Goal: Book appointment/travel/reservation

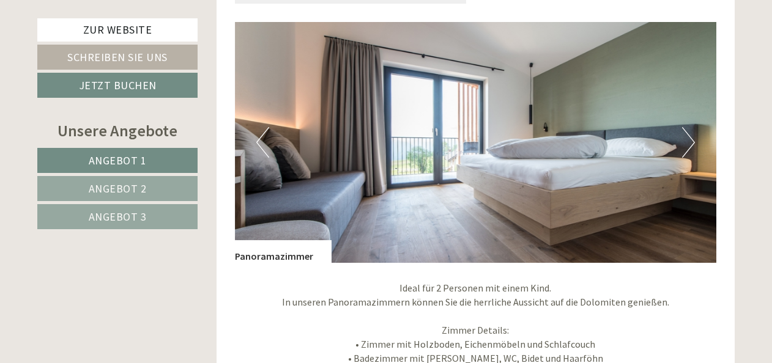
scroll to position [2631, 0]
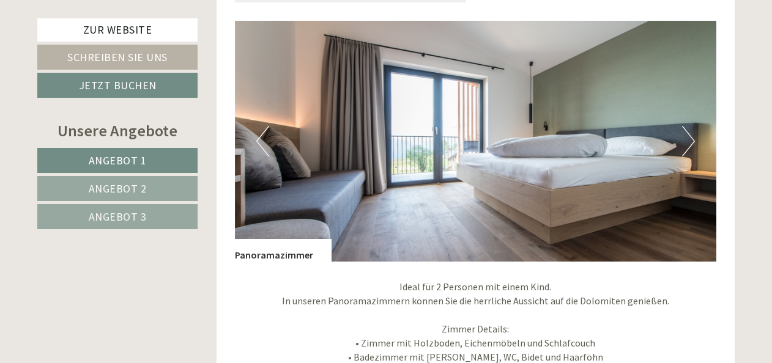
click at [692, 131] on button "Next" at bounding box center [688, 141] width 13 height 31
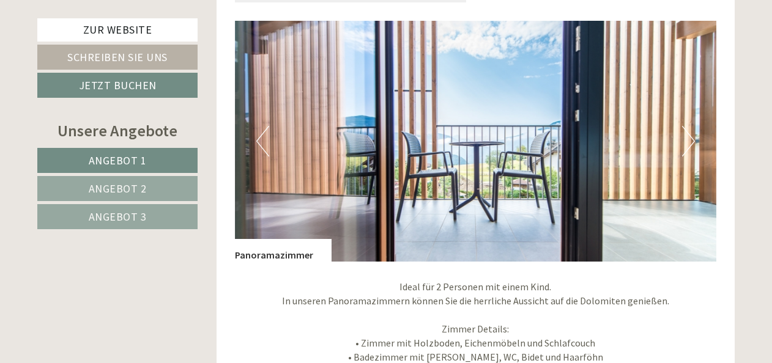
click at [692, 130] on button "Next" at bounding box center [688, 141] width 13 height 31
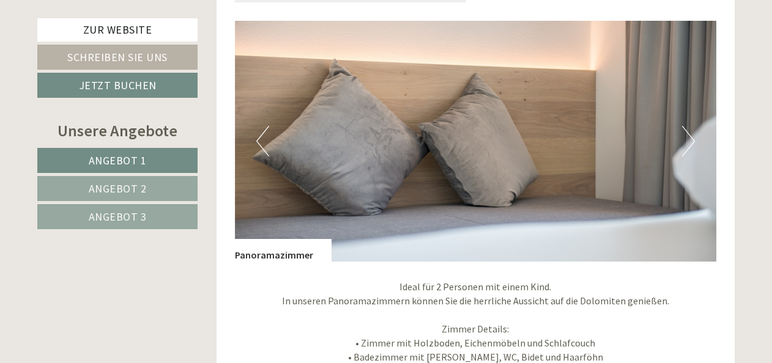
click at [692, 130] on button "Next" at bounding box center [688, 141] width 13 height 31
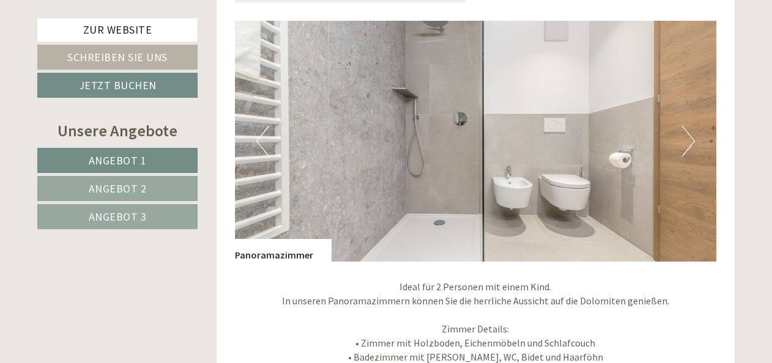
click at [692, 130] on button "Next" at bounding box center [688, 141] width 13 height 31
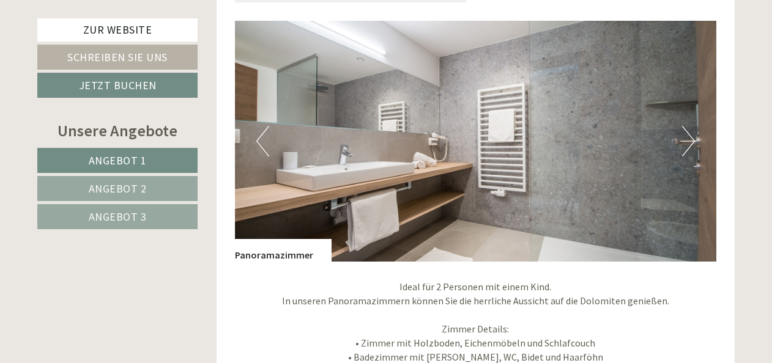
click at [692, 130] on button "Next" at bounding box center [688, 141] width 13 height 31
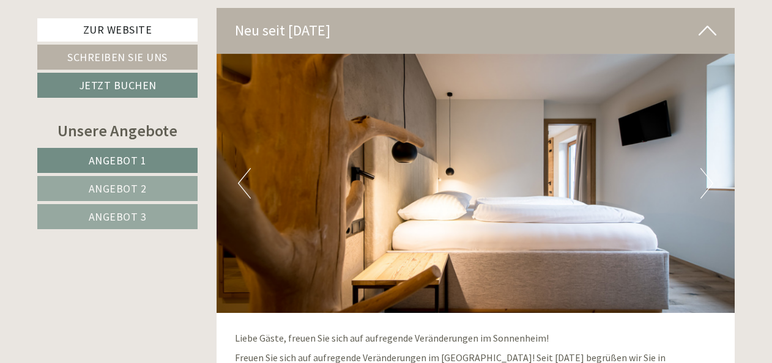
scroll to position [3427, 0]
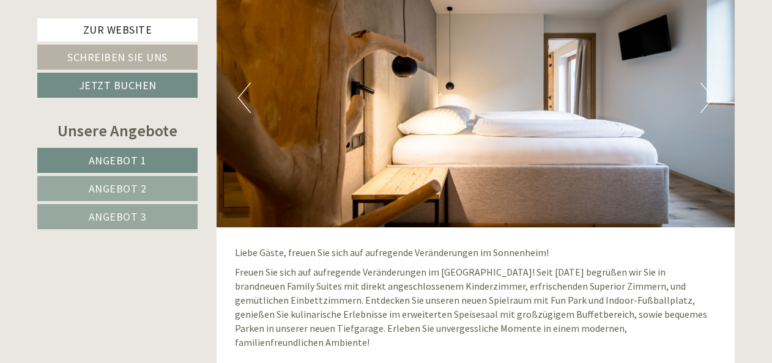
click at [715, 94] on img at bounding box center [476, 97] width 519 height 259
click at [700, 105] on img at bounding box center [476, 97] width 519 height 259
click at [709, 93] on button "Next" at bounding box center [707, 98] width 13 height 31
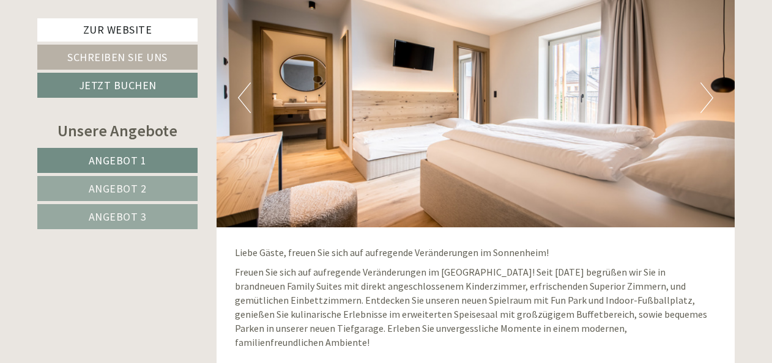
click at [709, 93] on button "Next" at bounding box center [707, 98] width 13 height 31
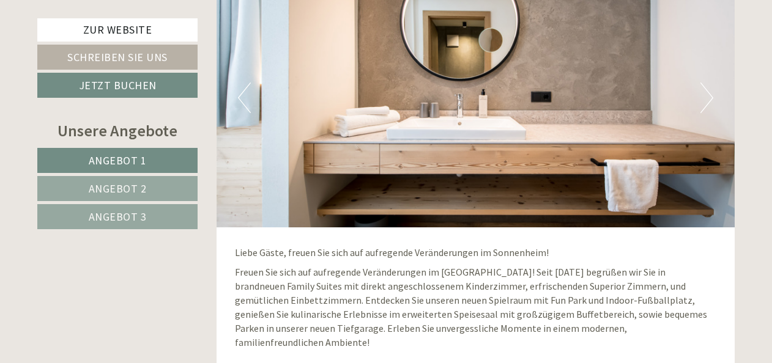
click at [709, 93] on button "Next" at bounding box center [707, 98] width 13 height 31
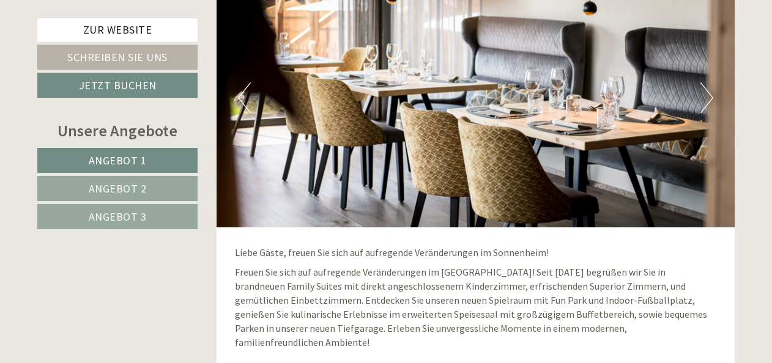
click at [709, 93] on button "Next" at bounding box center [707, 98] width 13 height 31
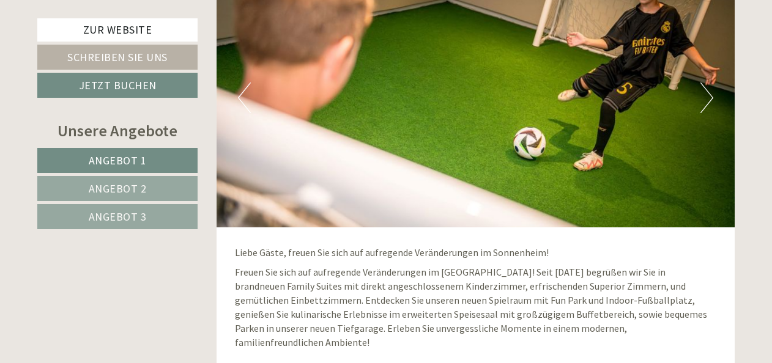
click at [709, 93] on button "Next" at bounding box center [707, 98] width 13 height 31
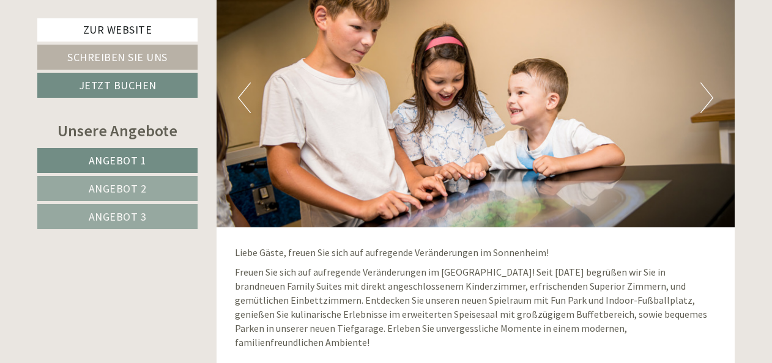
click at [709, 93] on button "Next" at bounding box center [707, 98] width 13 height 31
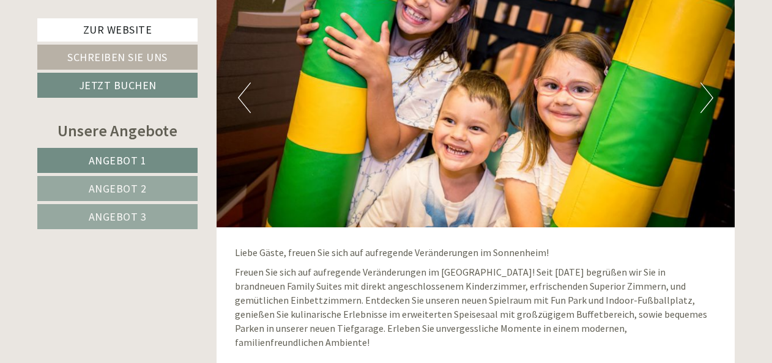
click at [709, 93] on button "Next" at bounding box center [707, 98] width 13 height 31
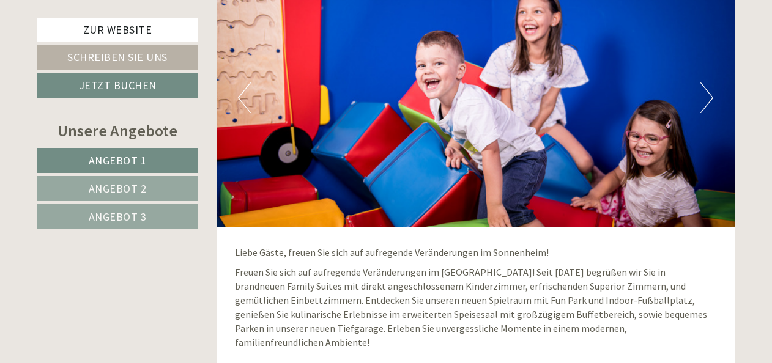
click at [244, 95] on button "Previous" at bounding box center [244, 98] width 13 height 31
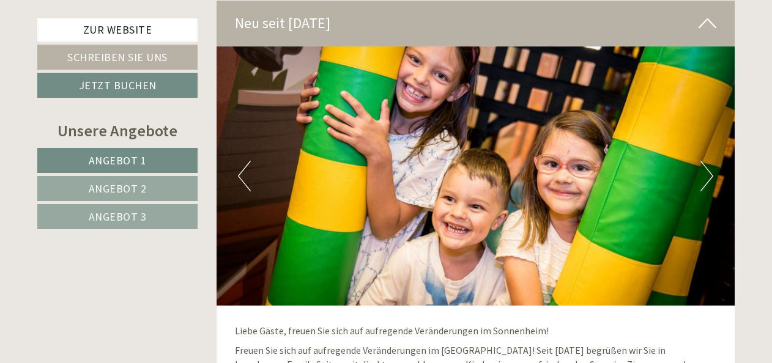
scroll to position [3304, 0]
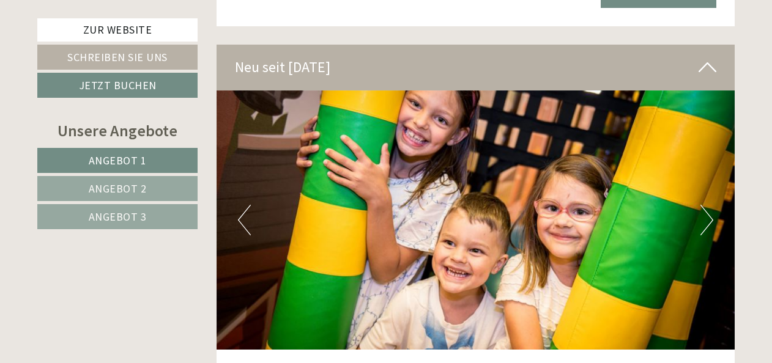
click at [703, 214] on button "Next" at bounding box center [707, 220] width 13 height 31
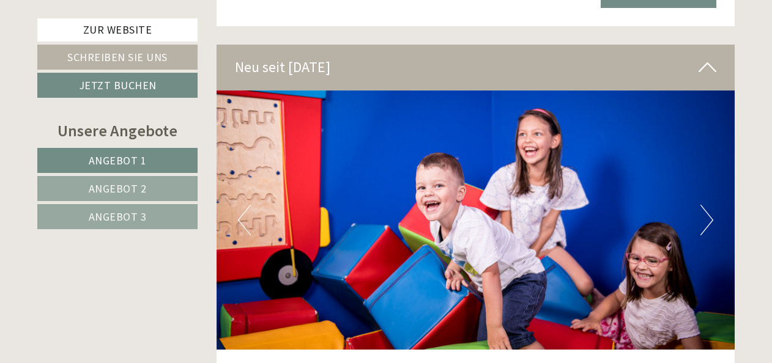
click at [703, 214] on button "Next" at bounding box center [707, 220] width 13 height 31
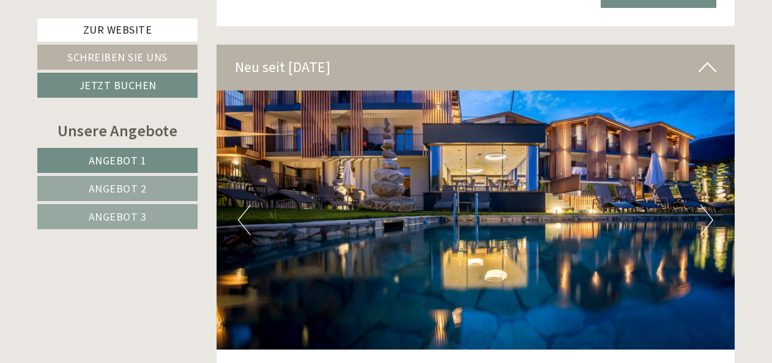
click at [703, 214] on button "Next" at bounding box center [707, 220] width 13 height 31
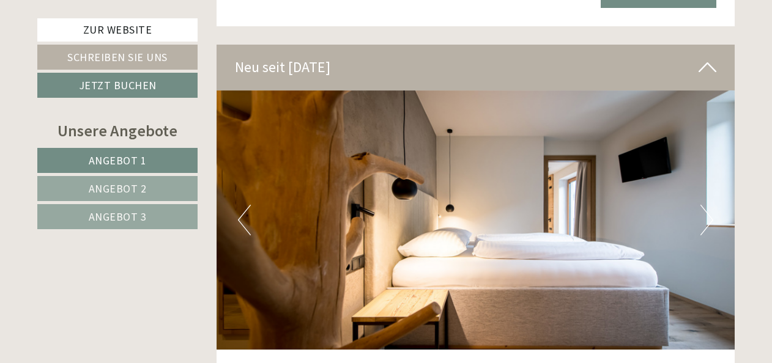
click at [703, 214] on button "Next" at bounding box center [707, 220] width 13 height 31
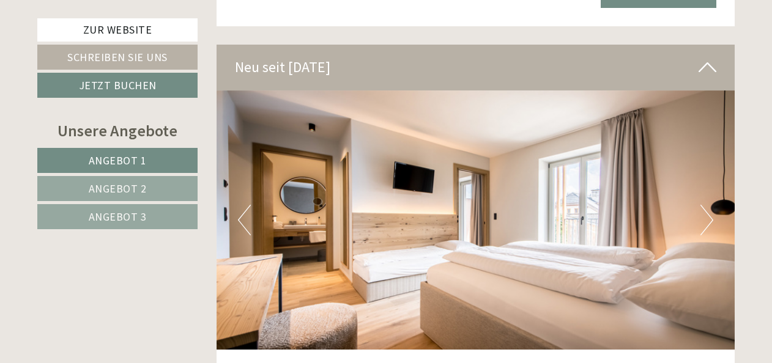
click at [703, 214] on button "Next" at bounding box center [707, 220] width 13 height 31
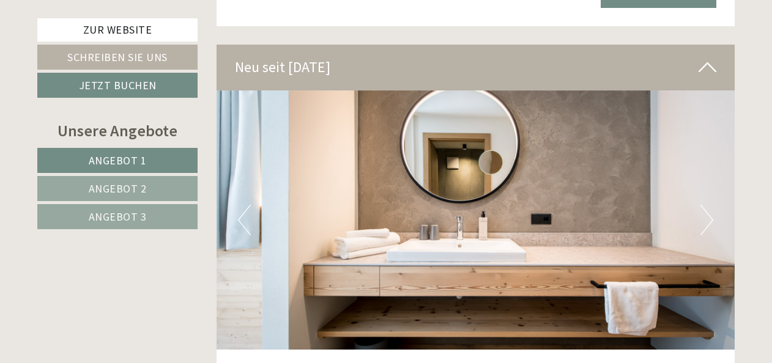
click at [703, 214] on button "Next" at bounding box center [707, 220] width 13 height 31
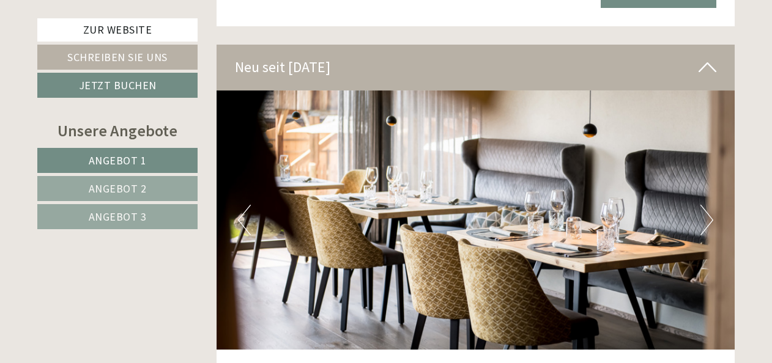
click at [703, 214] on button "Next" at bounding box center [707, 220] width 13 height 31
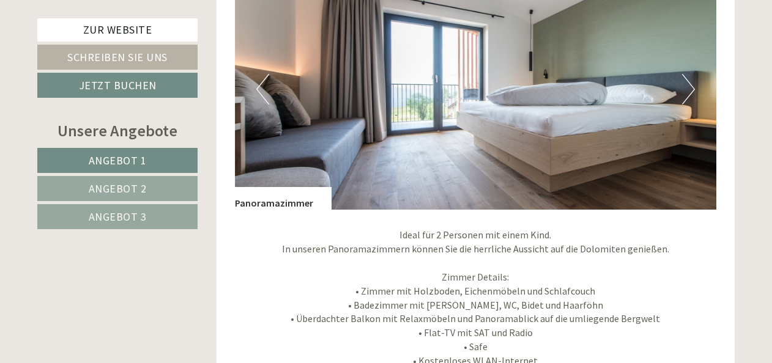
scroll to position [2631, 0]
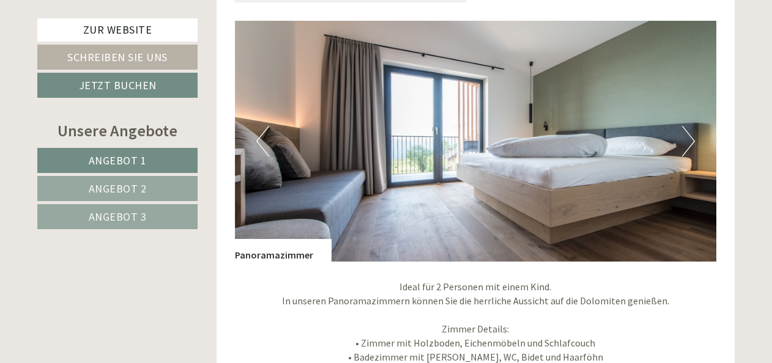
click at [688, 144] on button "Next" at bounding box center [688, 141] width 13 height 31
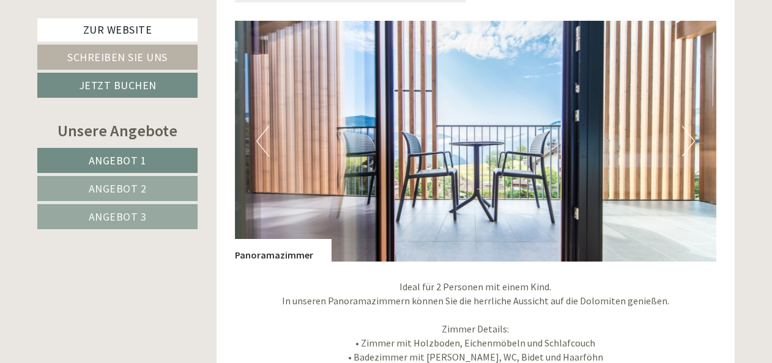
click at [688, 144] on button "Next" at bounding box center [688, 141] width 13 height 31
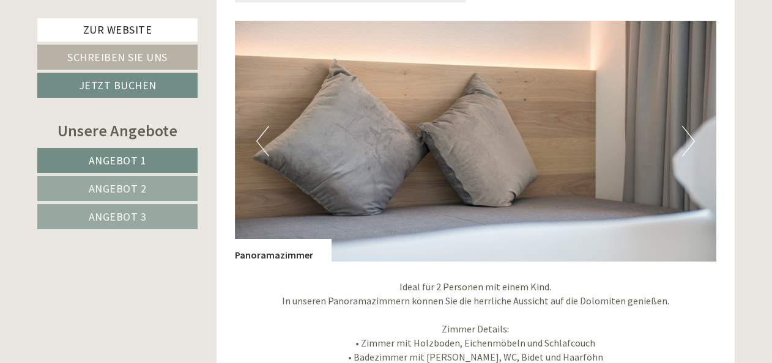
click at [688, 144] on button "Next" at bounding box center [688, 141] width 13 height 31
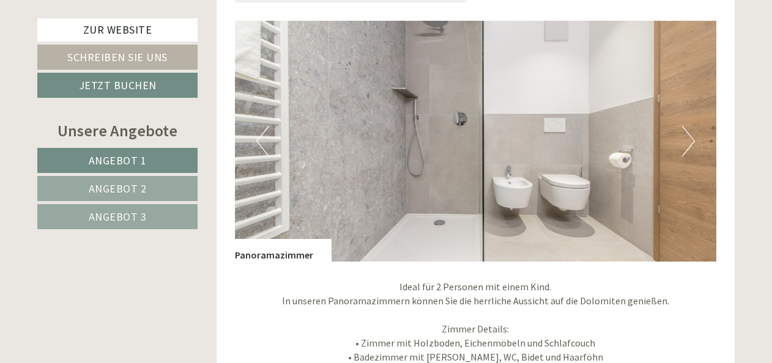
click at [688, 144] on button "Next" at bounding box center [688, 141] width 13 height 31
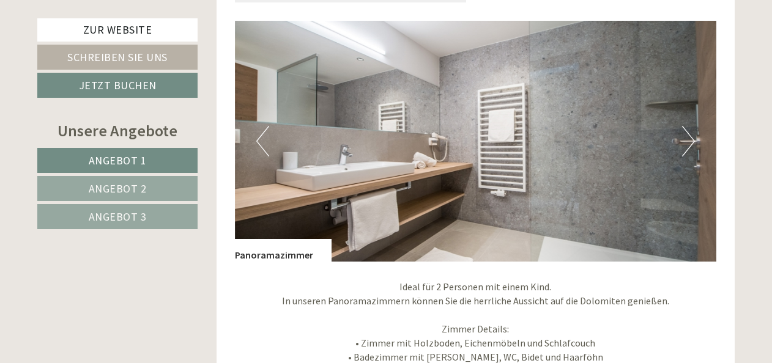
click at [688, 144] on button "Next" at bounding box center [688, 141] width 13 height 31
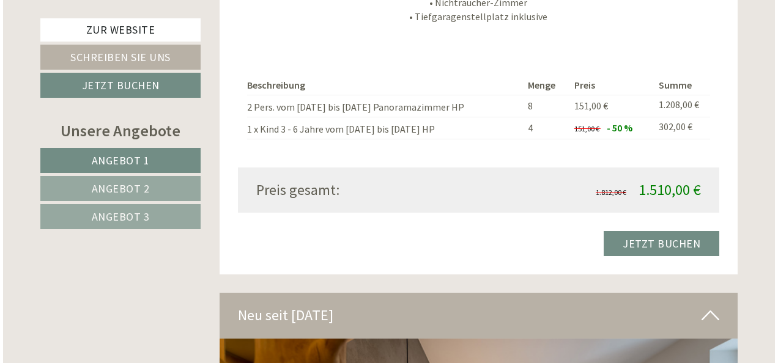
scroll to position [3060, 0]
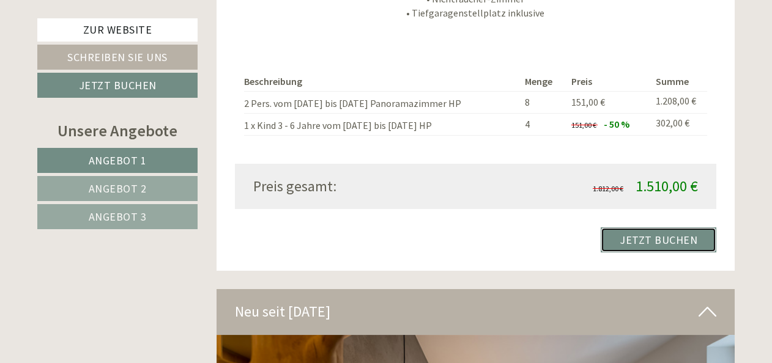
click at [673, 238] on link "Jetzt buchen" at bounding box center [659, 240] width 116 height 25
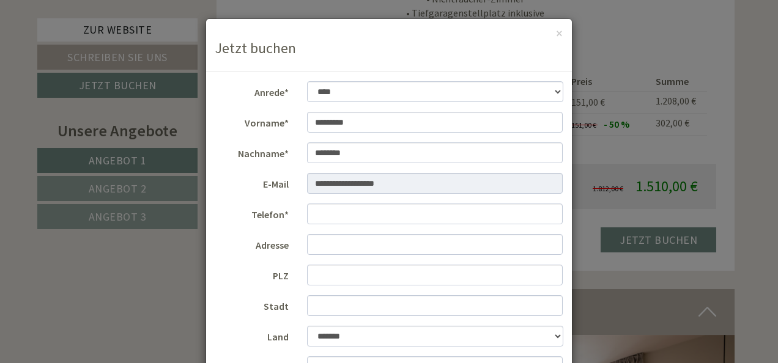
scroll to position [61, 0]
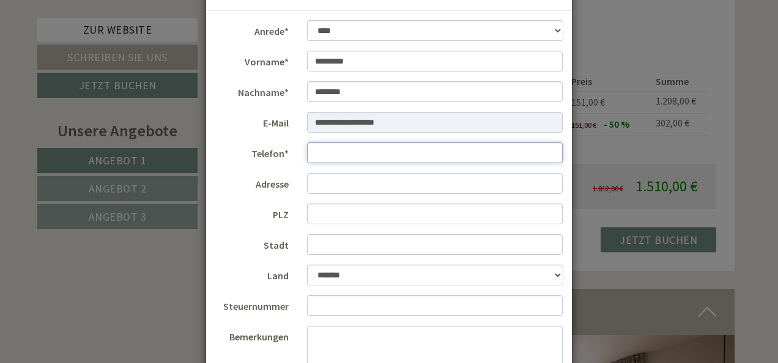
click at [343, 150] on input "Telefon*" at bounding box center [435, 153] width 256 height 21
type input "**********"
type input "*********"
type input "*****"
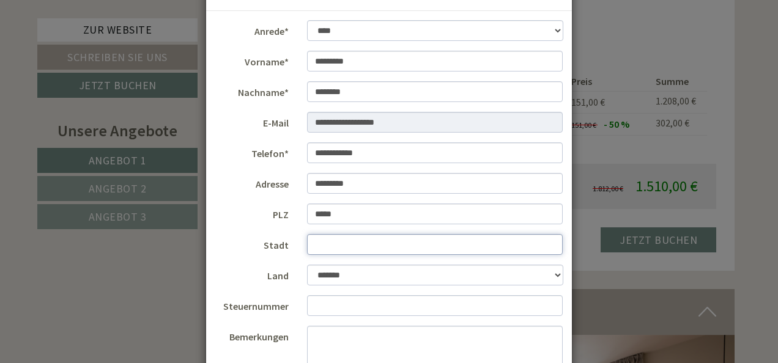
type input "******"
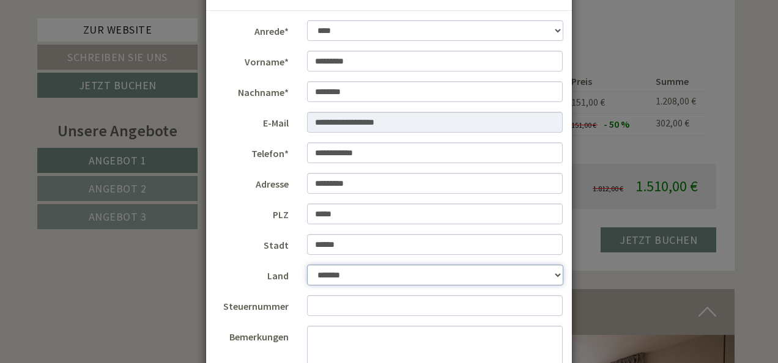
select select "*"
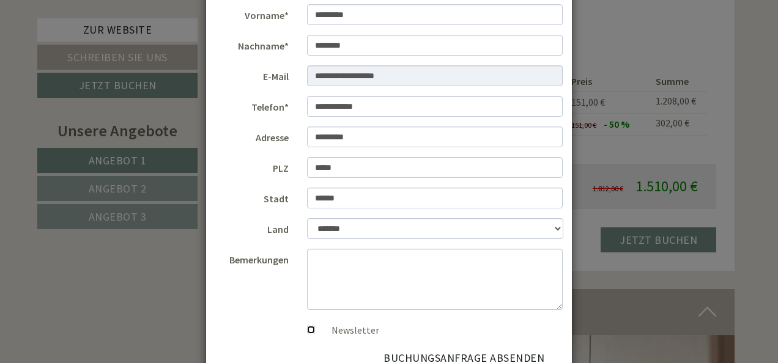
scroll to position [193, 0]
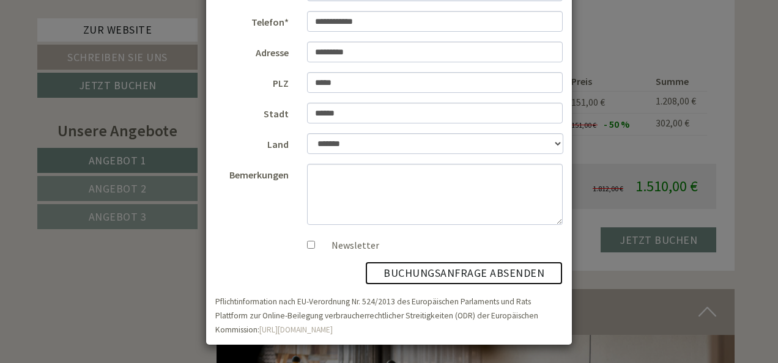
click at [471, 273] on button "Buchungsanfrage absenden" at bounding box center [464, 273] width 198 height 23
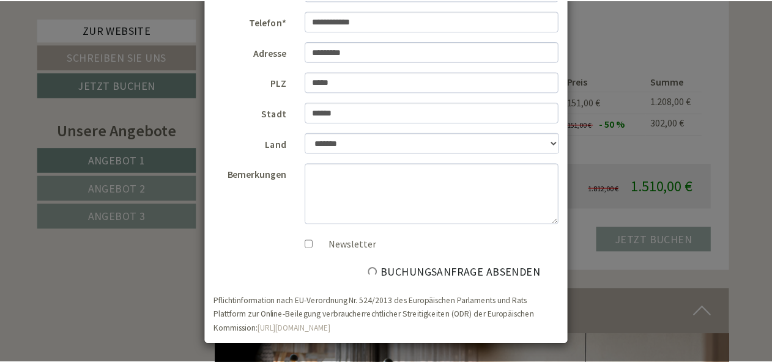
scroll to position [0, 0]
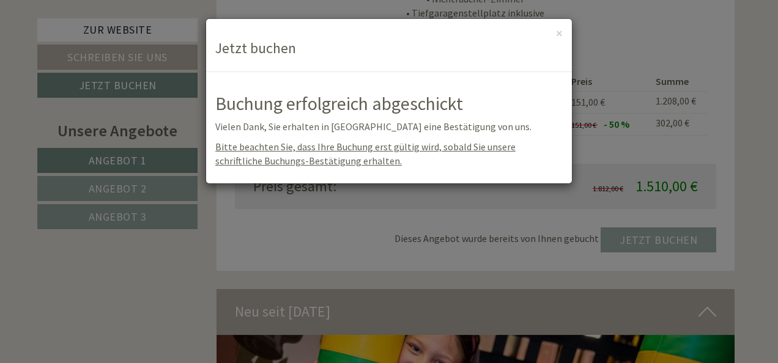
click at [291, 258] on div "**********" at bounding box center [389, 181] width 778 height 363
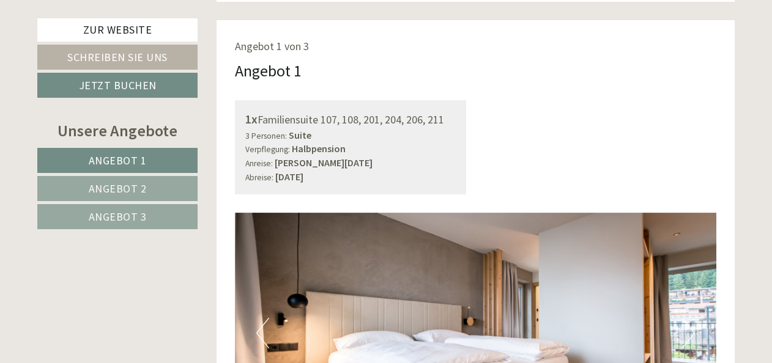
scroll to position [428, 0]
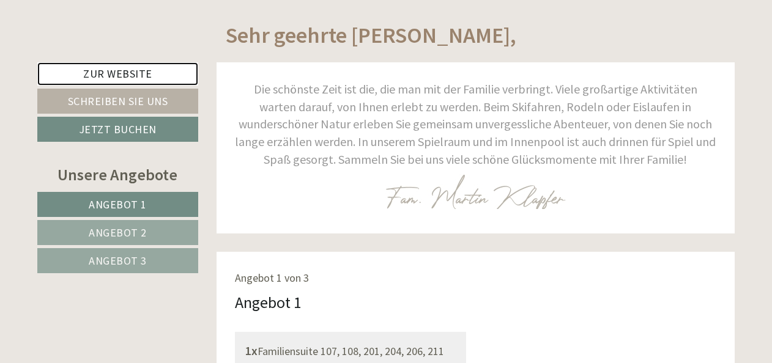
click at [134, 69] on link "Zur Website" at bounding box center [117, 73] width 161 height 23
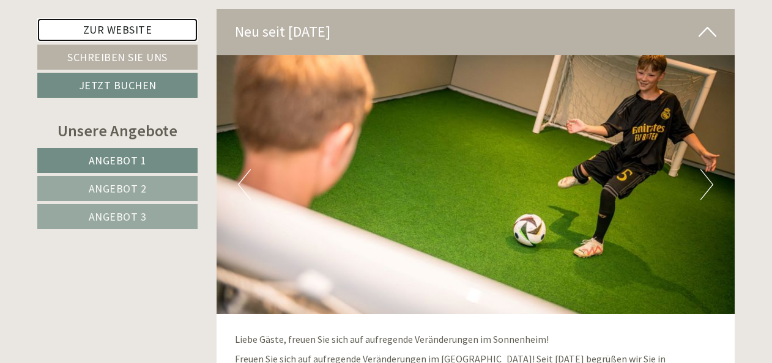
scroll to position [3427, 0]
